Goal: Task Accomplishment & Management: Use online tool/utility

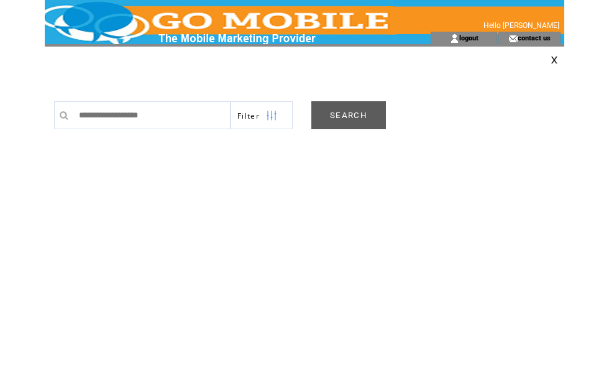
click at [353, 118] on link "SEARCH" at bounding box center [349, 115] width 75 height 28
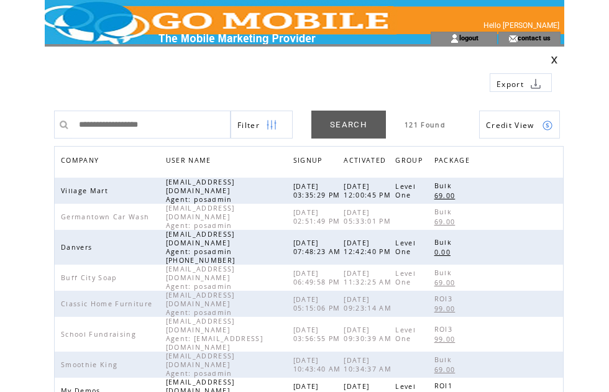
click at [91, 165] on span "COMPANY" at bounding box center [81, 162] width 41 height 18
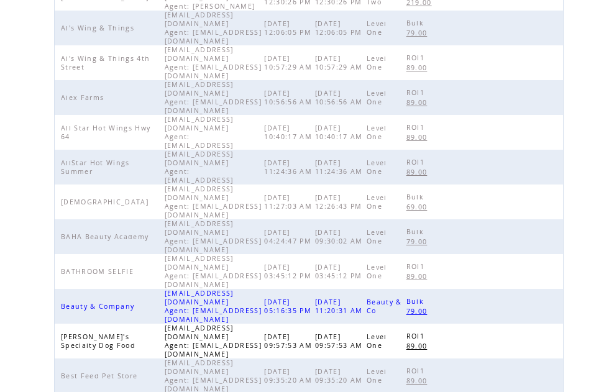
scroll to position [392, 0]
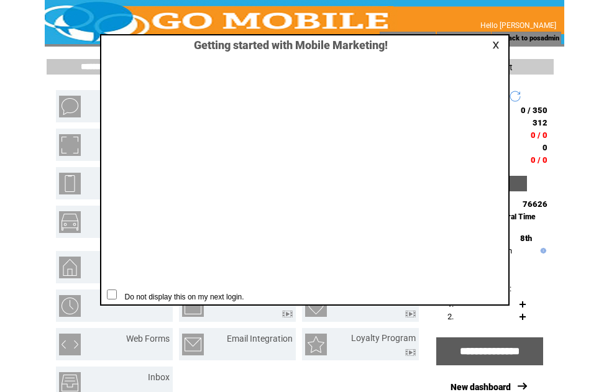
scroll to position [1, 0]
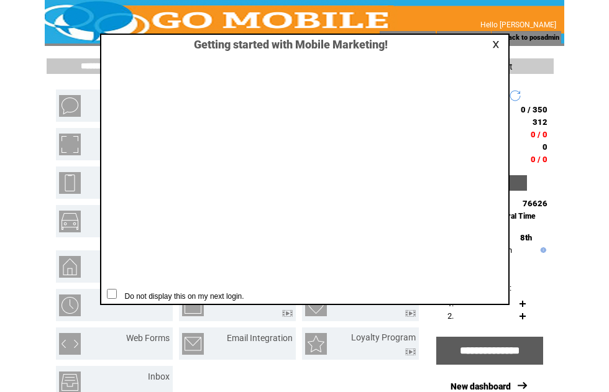
click at [502, 44] on link at bounding box center [498, 44] width 11 height 8
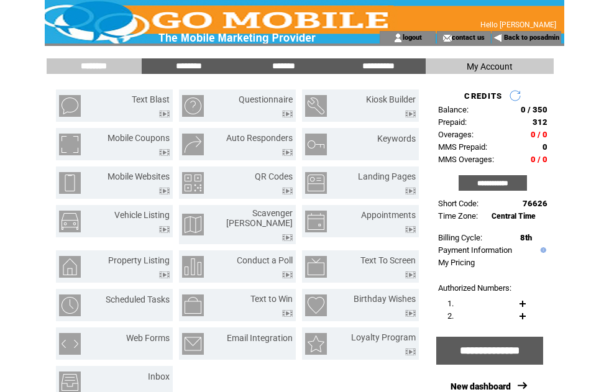
click at [583, 264] on html "**********" at bounding box center [304, 195] width 609 height 392
click at [590, 271] on html "**********" at bounding box center [304, 195] width 609 height 392
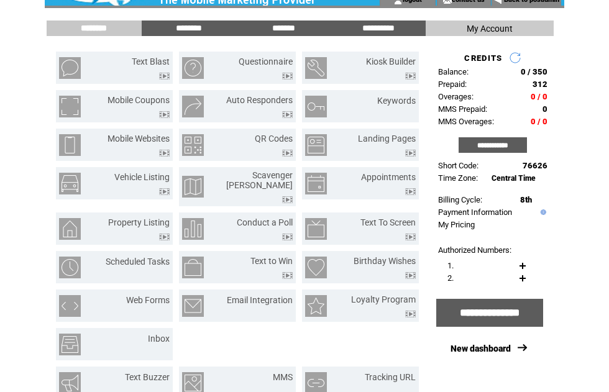
scroll to position [39, 0]
click at [156, 64] on link "Text Blast" at bounding box center [151, 62] width 38 height 10
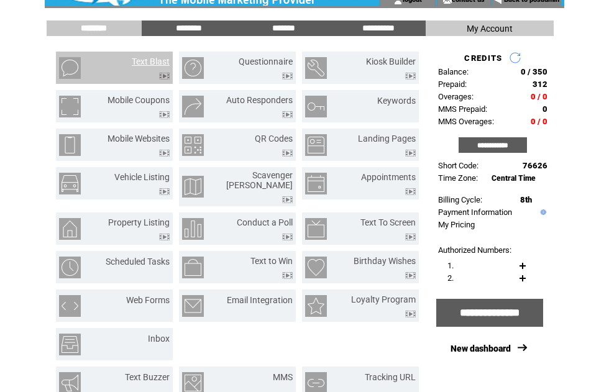
click at [506, 149] on input "**********" at bounding box center [493, 145] width 68 height 16
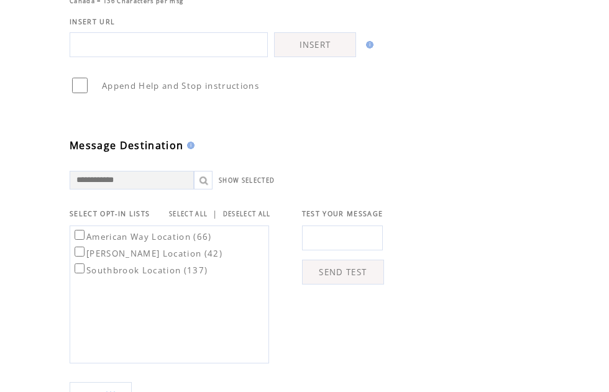
scroll to position [234, 0]
click at [539, 366] on div "**********" at bounding box center [317, 220] width 545 height 814
click at [205, 217] on link "SELECT ALL" at bounding box center [188, 213] width 39 height 8
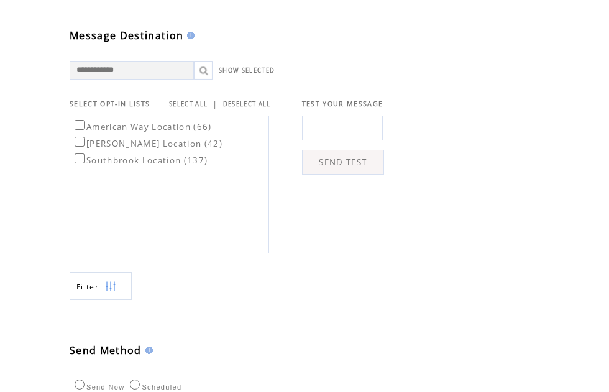
scroll to position [345, 0]
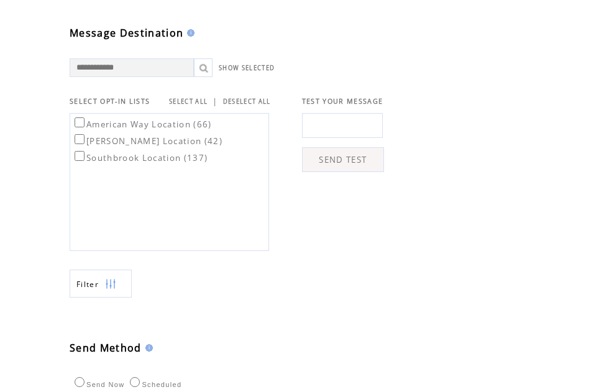
click at [116, 298] on img at bounding box center [110, 285] width 11 height 28
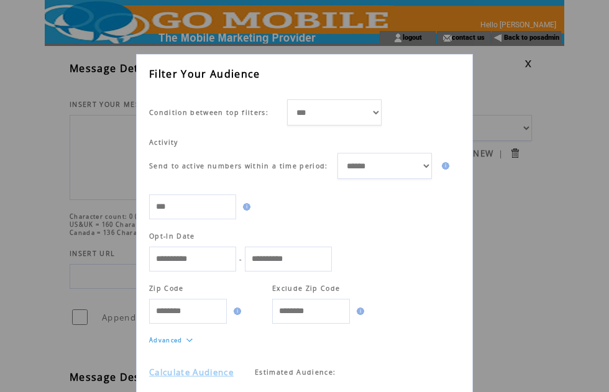
scroll to position [21, 0]
click at [224, 389] on td at bounding box center [226, 394] width 155 height 25
click at [211, 378] on link "Calculate Audience" at bounding box center [191, 372] width 85 height 11
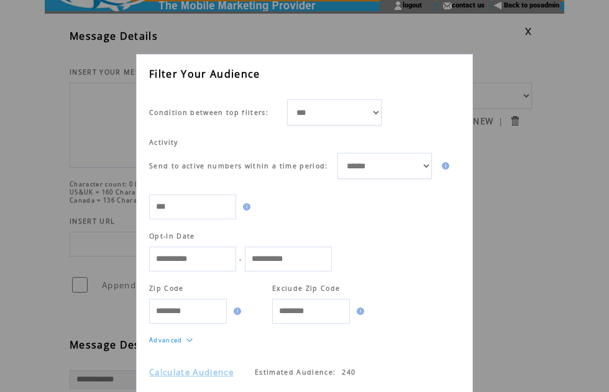
scroll to position [42, 0]
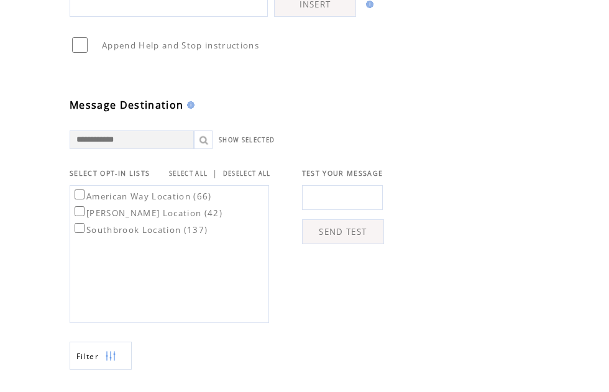
scroll to position [279, 0]
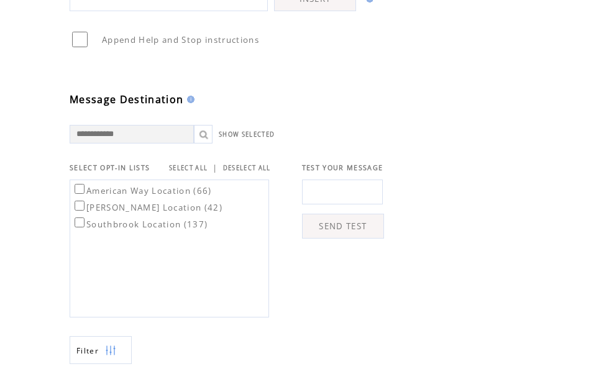
click at [267, 215] on td "American Way Location (66) Austin Peay Location (42) Southbrook Location (137)" at bounding box center [170, 245] width 201 height 144
click at [265, 172] on link "DESELECT ALL" at bounding box center [247, 168] width 48 height 8
click at [121, 197] on label "American Way Location (66)" at bounding box center [142, 190] width 140 height 11
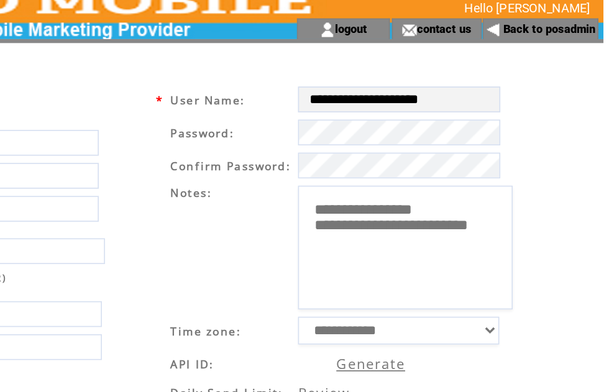
click at [325, 50] on div "**********" at bounding box center [311, 334] width 520 height 569
click at [504, 34] on link "Back to posadmin" at bounding box center [531, 38] width 55 height 8
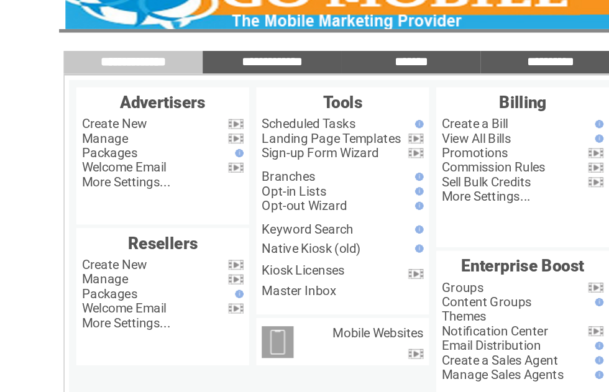
click at [85, 114] on link "Manage" at bounding box center [72, 119] width 32 height 10
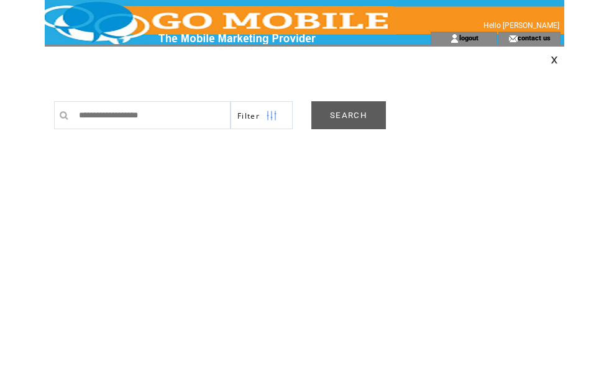
click at [361, 124] on link "SEARCH" at bounding box center [349, 115] width 75 height 28
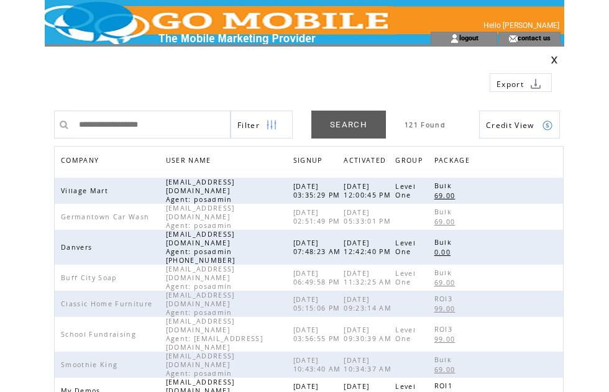
click at [99, 159] on span "COMPANY" at bounding box center [81, 162] width 41 height 18
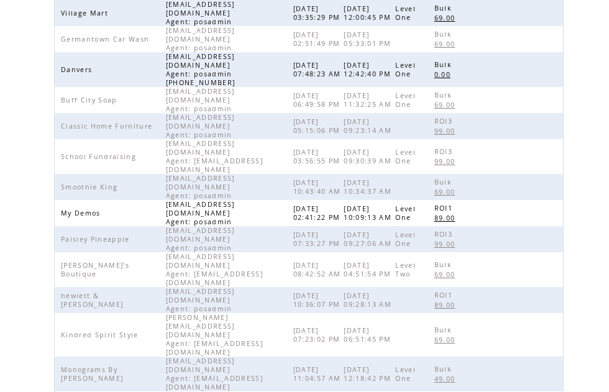
scroll to position [129, 0]
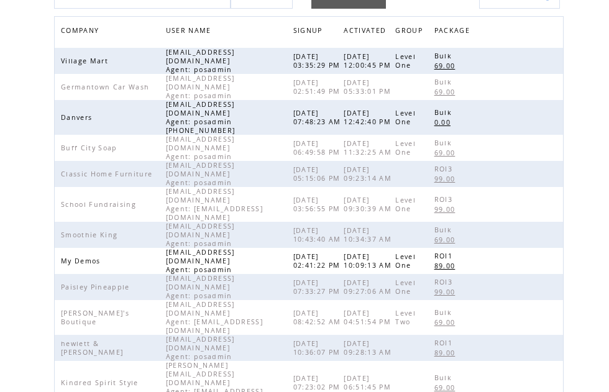
click at [86, 32] on span "COMPANY" at bounding box center [81, 33] width 41 height 18
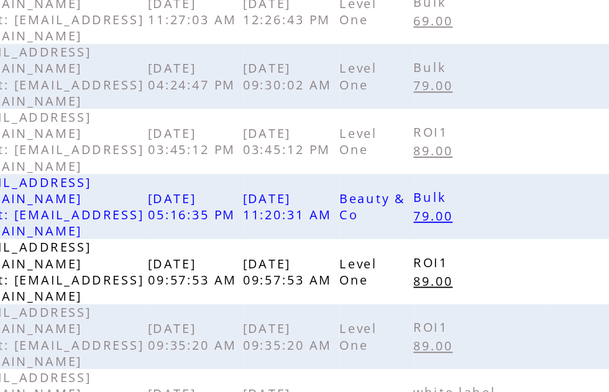
scroll to position [392, 0]
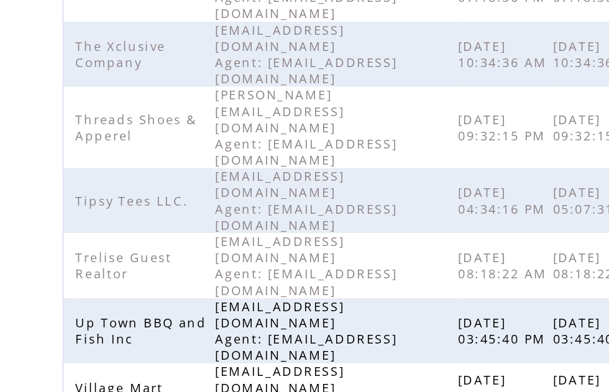
scroll to position [402, 0]
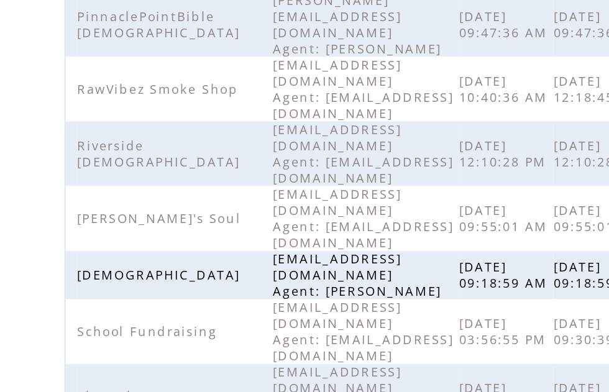
scroll to position [227, 0]
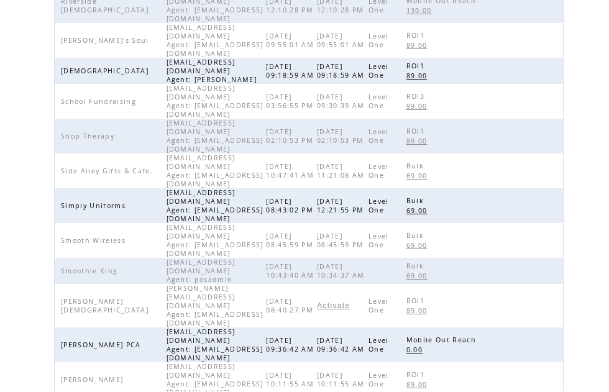
scroll to position [310, 0]
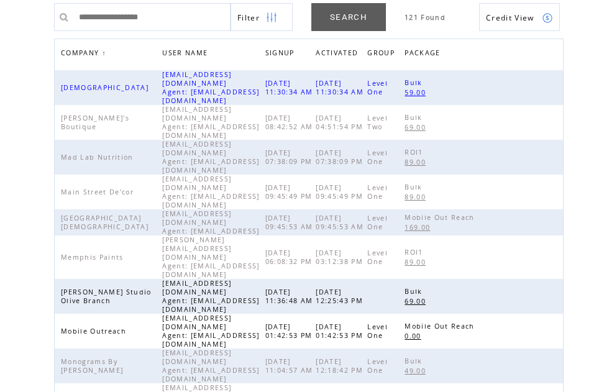
scroll to position [106, 0]
click at [88, 60] on span "COMPANY" at bounding box center [81, 56] width 41 height 18
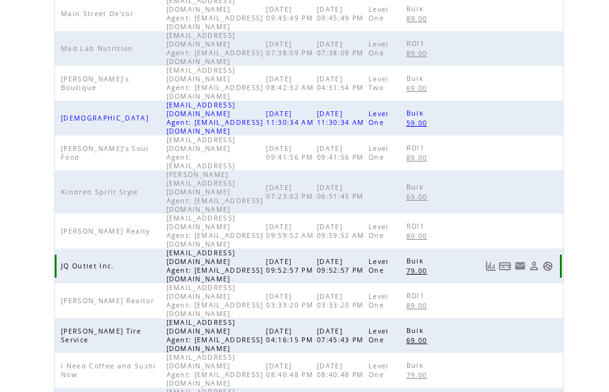
scroll to position [295, 0]
click at [551, 261] on link at bounding box center [548, 266] width 11 height 11
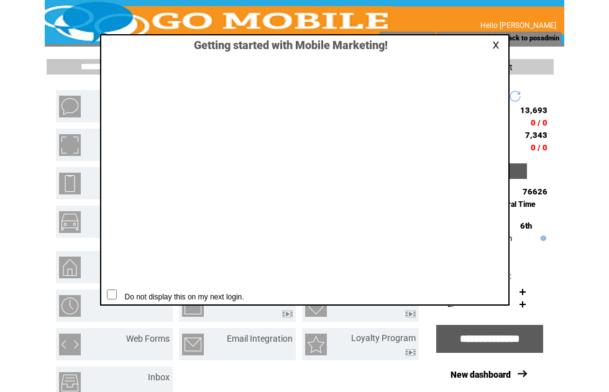
scroll to position [1, 0]
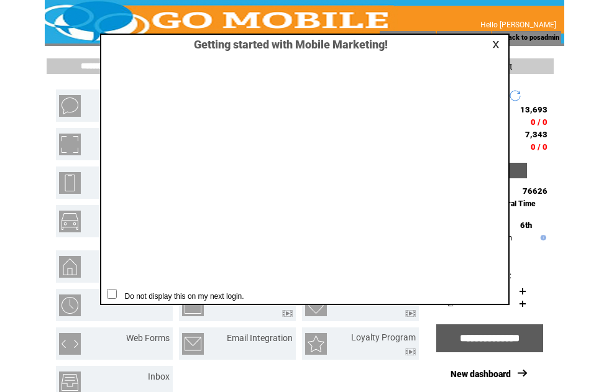
click at [499, 45] on link at bounding box center [498, 44] width 11 height 8
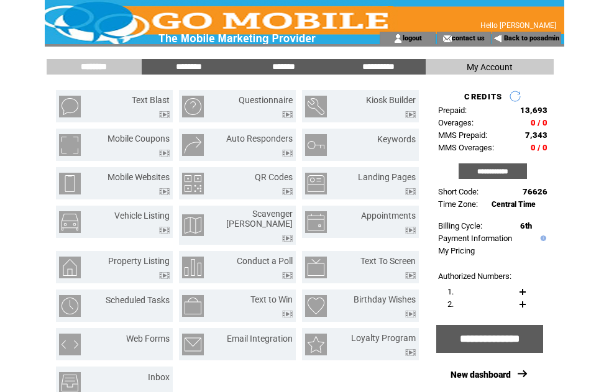
scroll to position [0, 0]
